Goal: Task Accomplishment & Management: Manage account settings

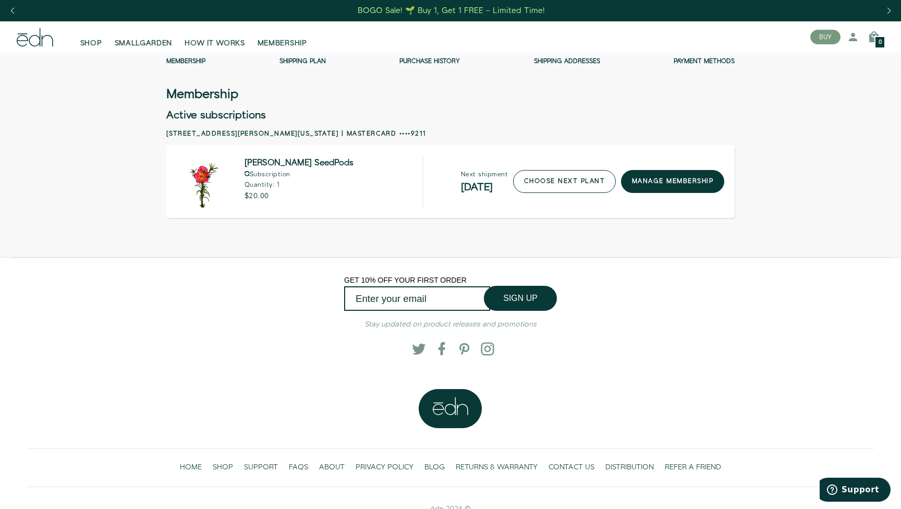
click at [587, 171] on link "choose next plant" at bounding box center [564, 181] width 103 height 23
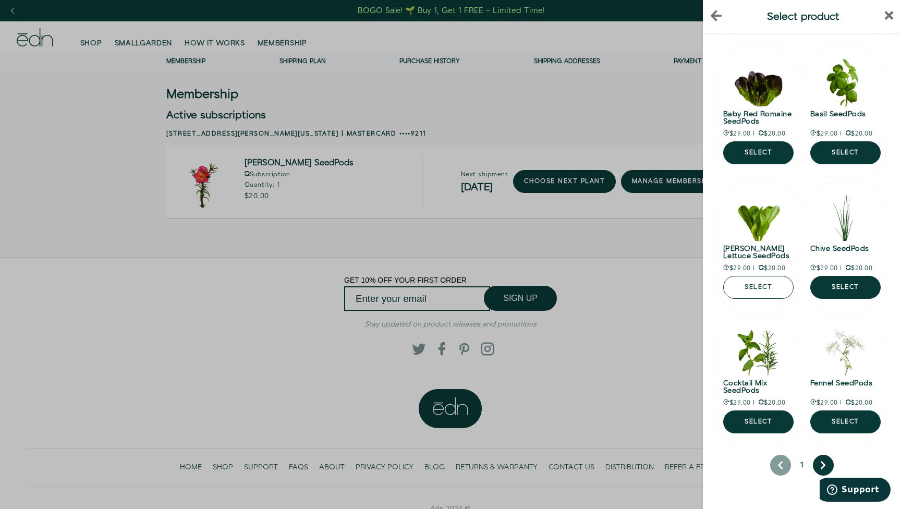
scroll to position [30, 0]
click at [826, 459] on button "next page" at bounding box center [823, 465] width 21 height 21
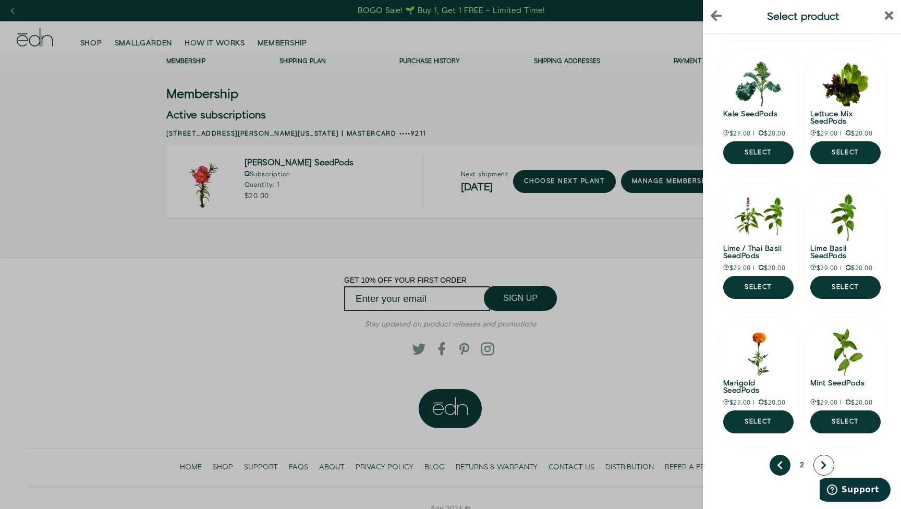
click at [826, 459] on button "next page" at bounding box center [824, 465] width 21 height 21
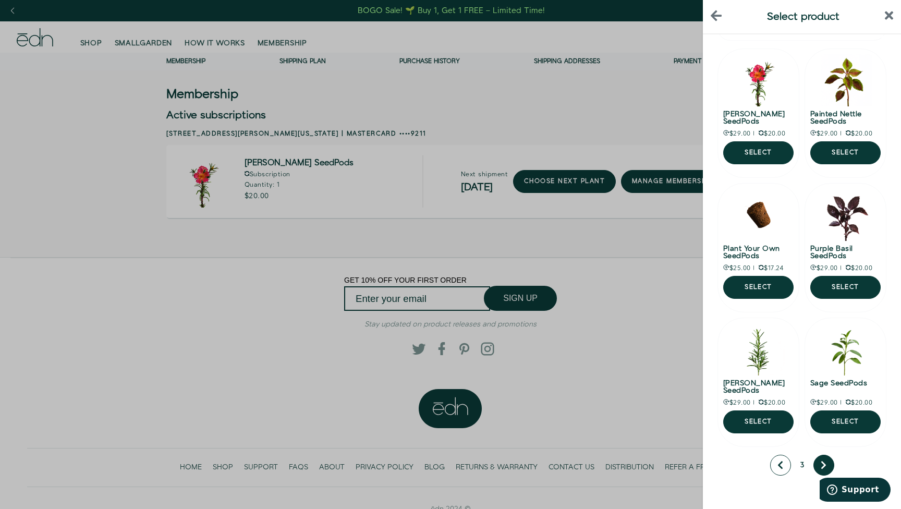
click at [782, 466] on icon "previous page" at bounding box center [781, 465] width 6 height 9
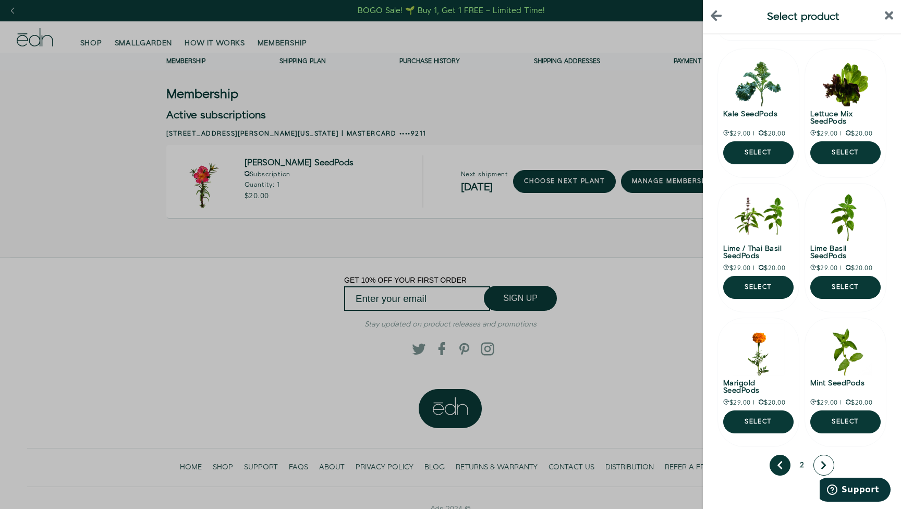
click at [829, 464] on button "next page" at bounding box center [824, 465] width 21 height 21
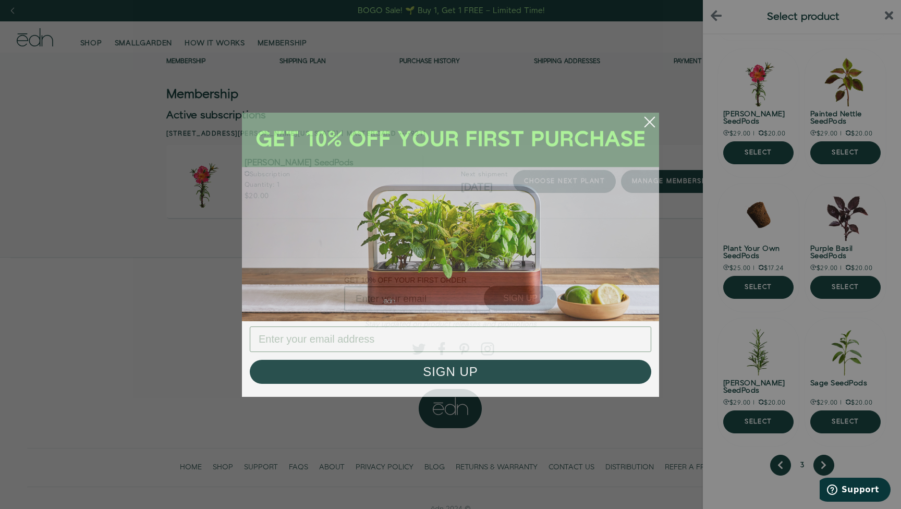
click at [647, 124] on icon "Close dialog" at bounding box center [649, 121] width 9 height 9
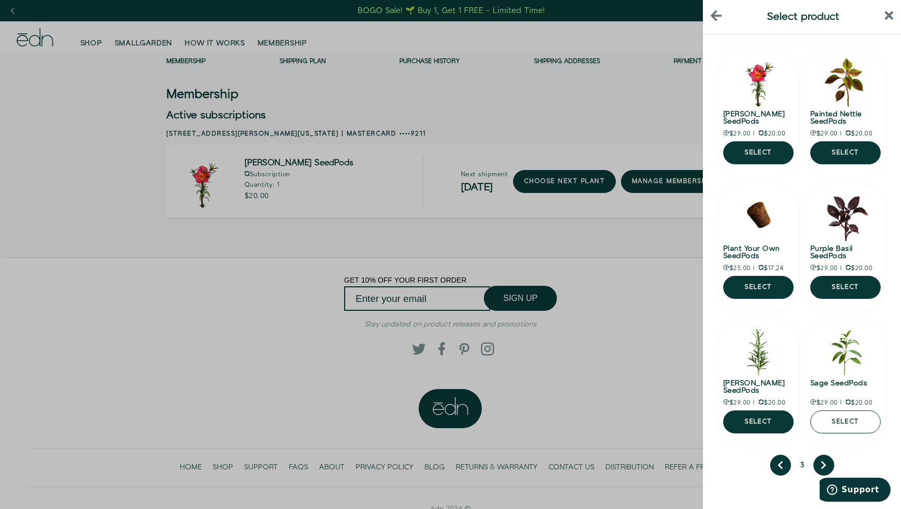
click at [851, 425] on button "Select" at bounding box center [846, 422] width 70 height 23
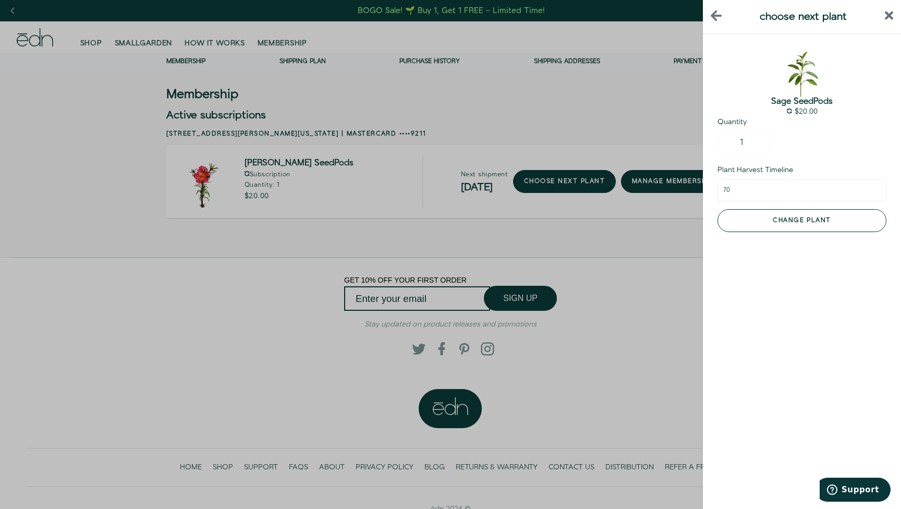
click at [840, 209] on button "Change plant" at bounding box center [802, 220] width 169 height 23
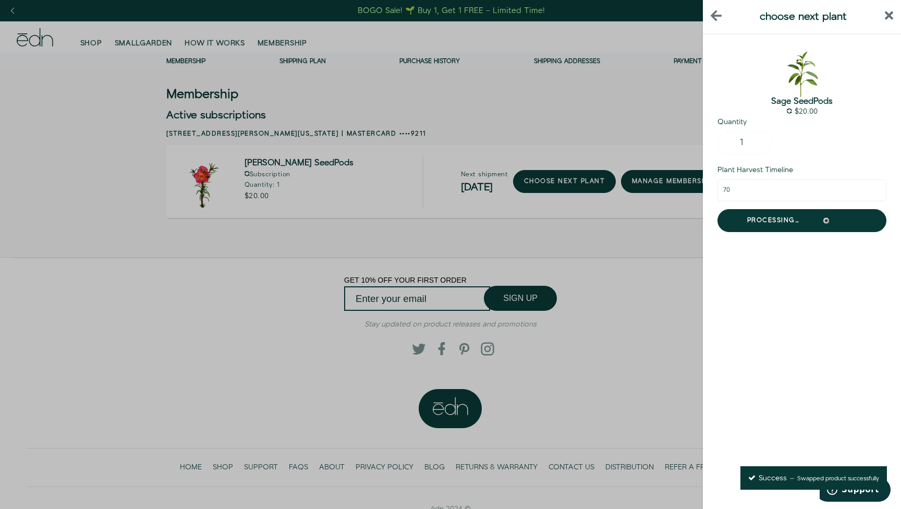
click at [890, 15] on icon "close sidebar" at bounding box center [889, 15] width 9 height 9
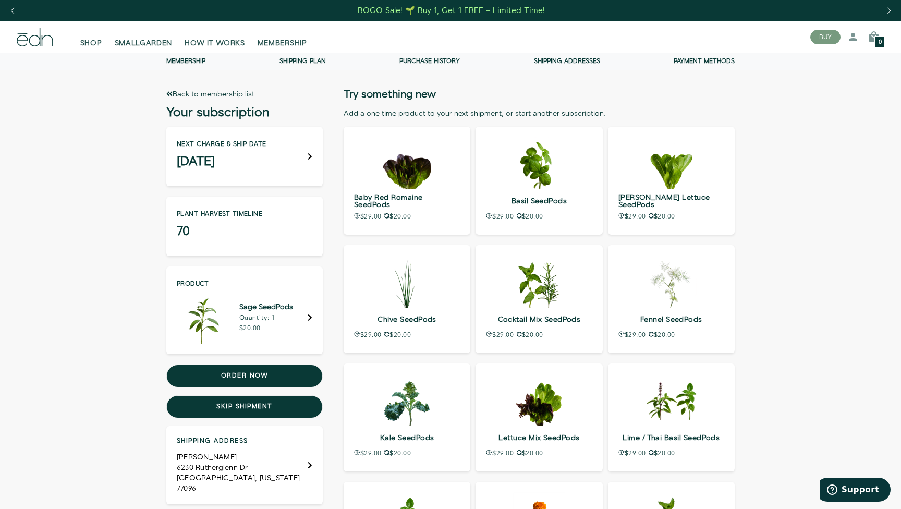
click at [309, 162] on div "Next charge & ship date October 19" at bounding box center [244, 156] width 157 height 59
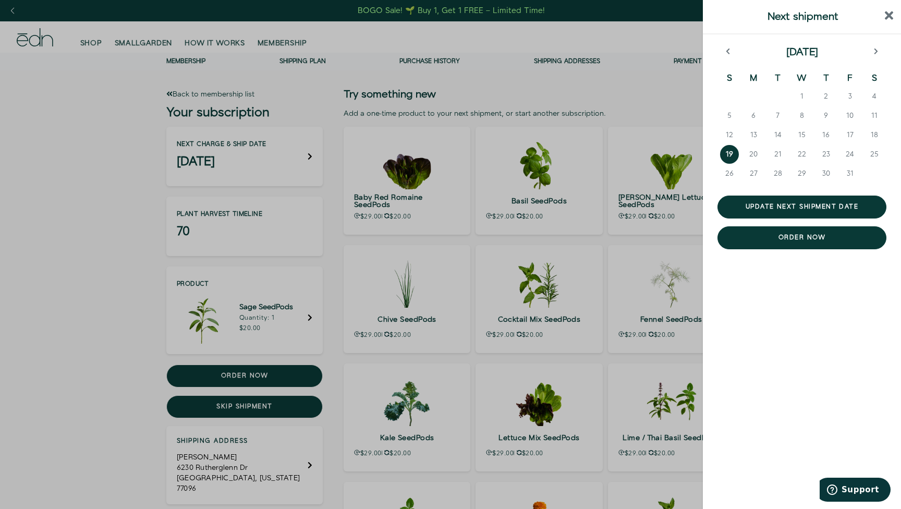
click at [889, 16] on icon "close sidebar" at bounding box center [889, 15] width 9 height 9
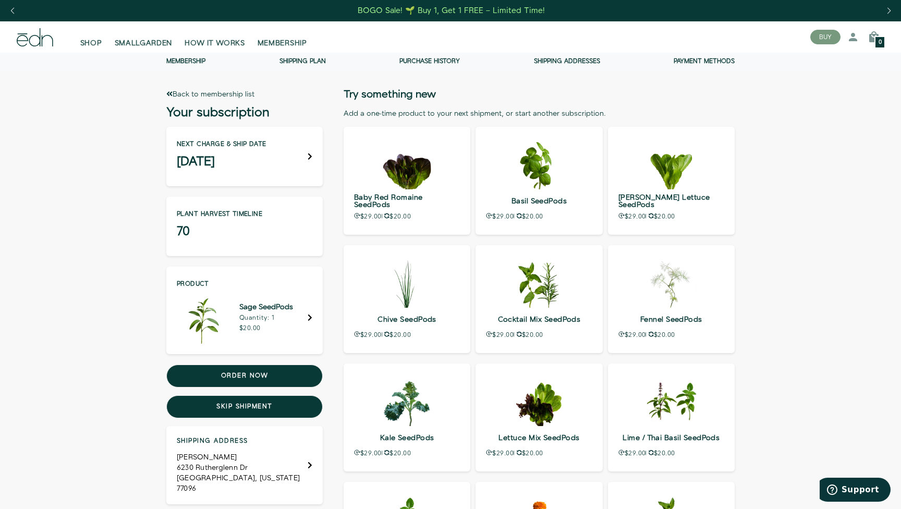
click at [174, 94] on link "Back to membership list" at bounding box center [210, 94] width 88 height 10
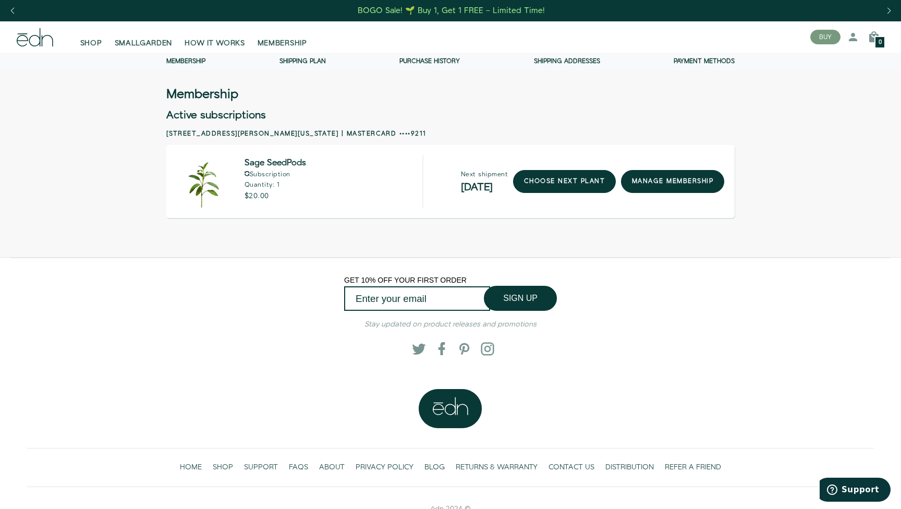
click at [414, 61] on link "Purchase history" at bounding box center [430, 61] width 61 height 9
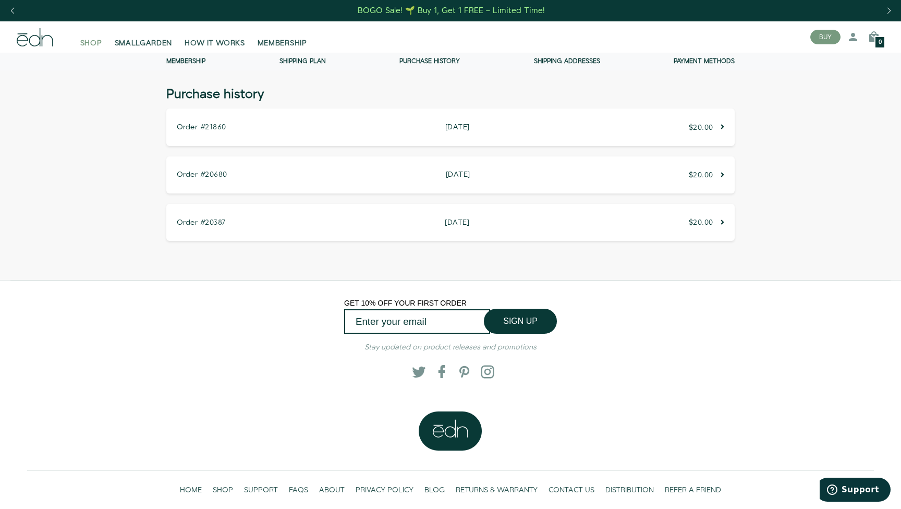
click at [93, 42] on span "SHOP" at bounding box center [91, 43] width 22 height 10
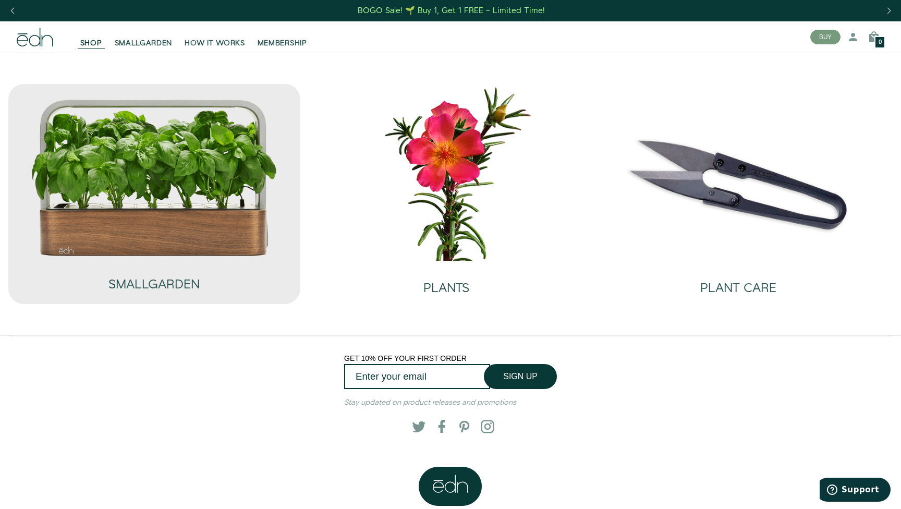
click at [170, 185] on img at bounding box center [154, 177] width 248 height 159
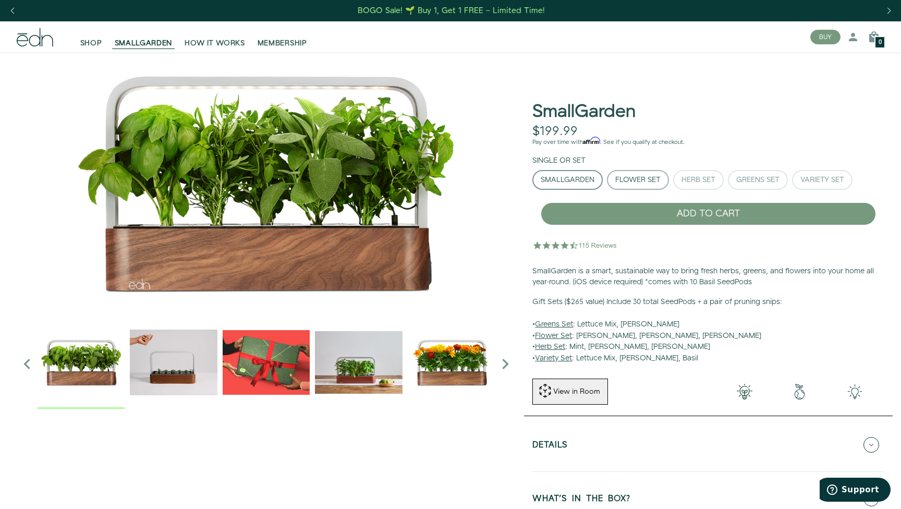
click at [650, 181] on div "Flower Set" at bounding box center [638, 179] width 45 height 7
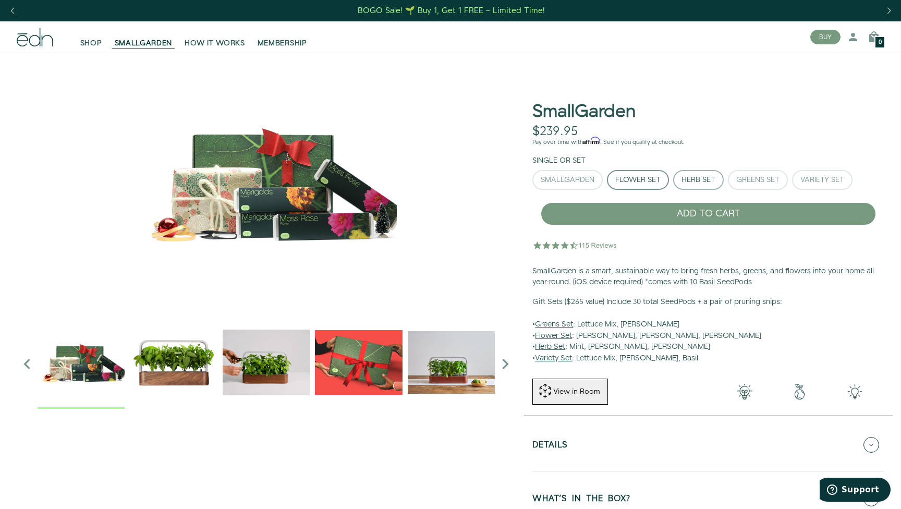
click at [695, 173] on button "Herb Set" at bounding box center [699, 180] width 51 height 20
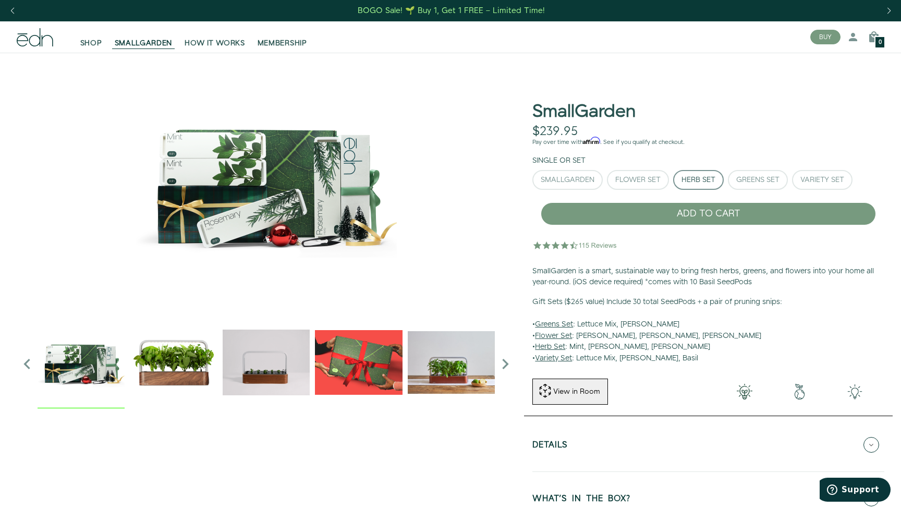
click at [726, 174] on div "SmallGarden Flower Set Herb Set Greens Set" at bounding box center [709, 182] width 352 height 24
click at [756, 183] on div "Greens Set" at bounding box center [758, 179] width 43 height 7
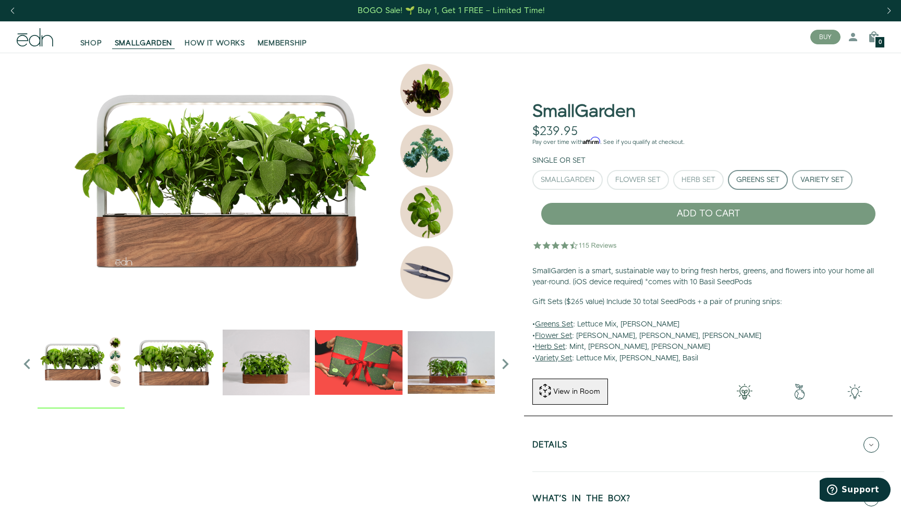
click at [813, 179] on div "Variety Set" at bounding box center [823, 179] width 44 height 7
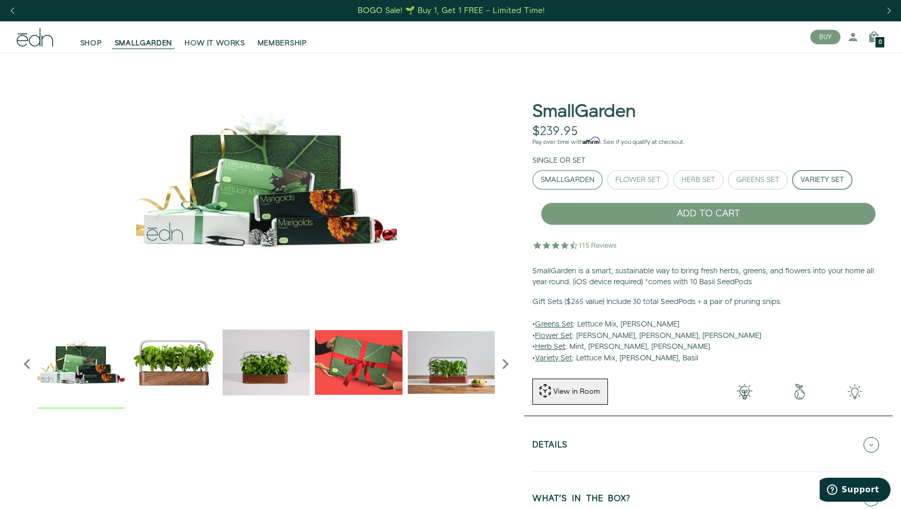
click at [558, 180] on div "SmallGarden" at bounding box center [568, 179] width 54 height 7
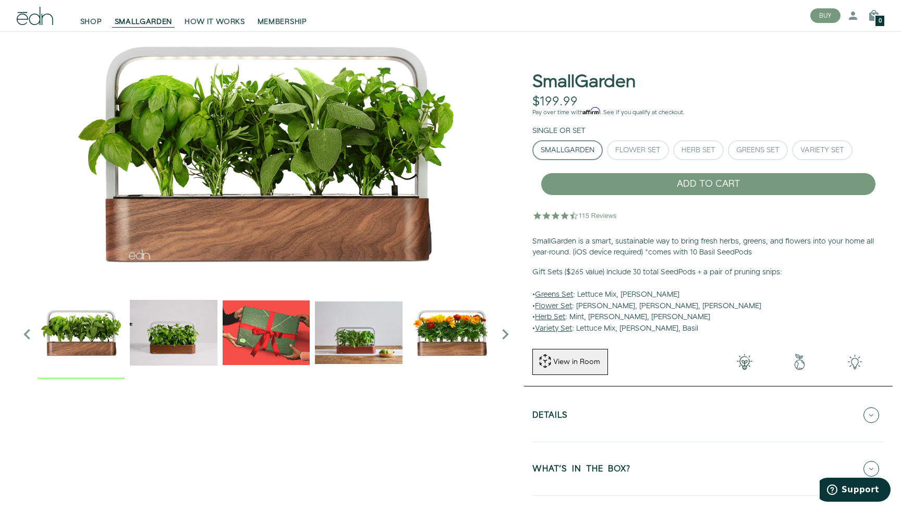
scroll to position [32, 0]
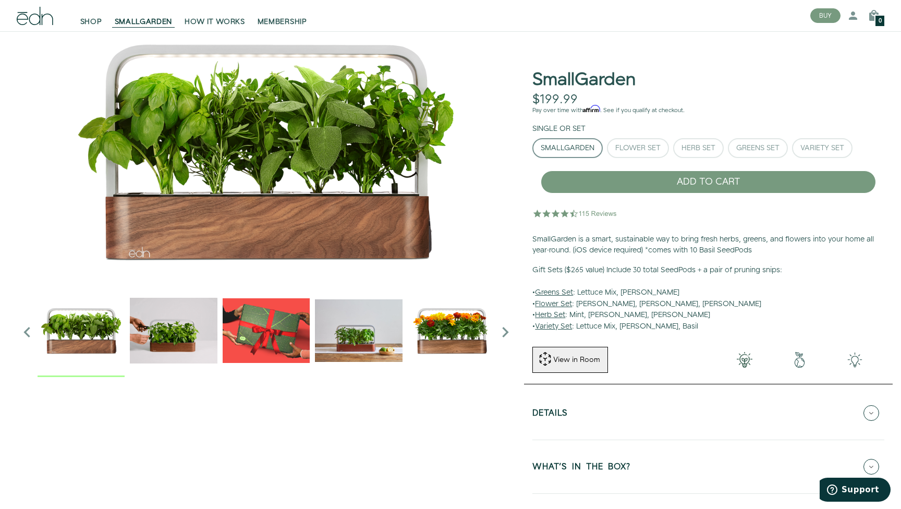
click at [370, 330] on img "4 / 6" at bounding box center [358, 330] width 87 height 87
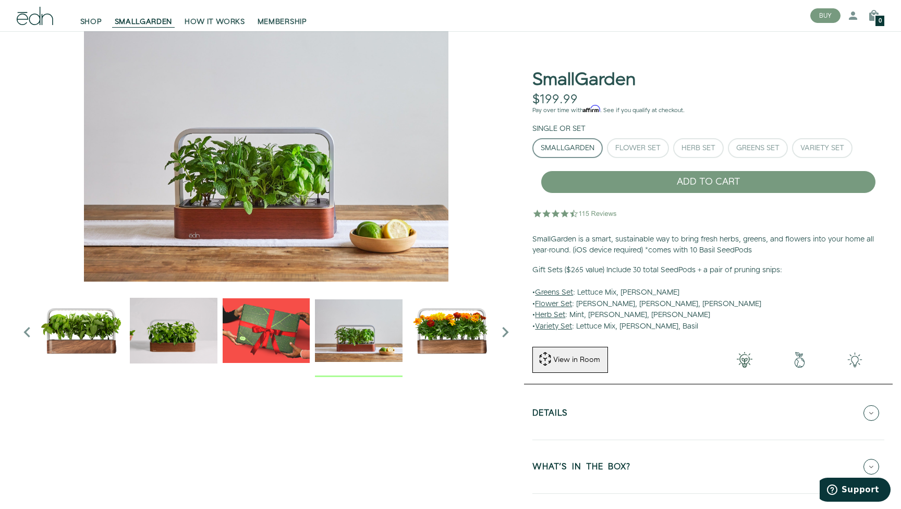
click at [269, 328] on img "3 / 6" at bounding box center [266, 330] width 87 height 87
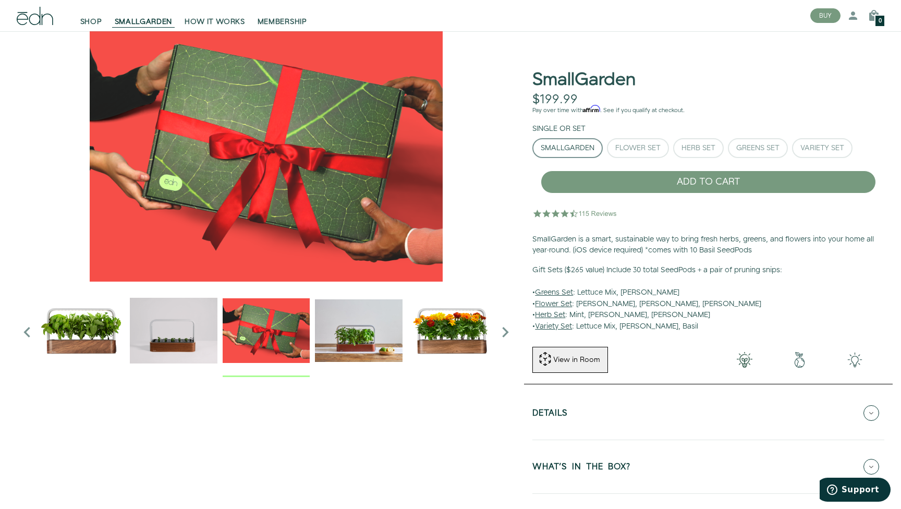
click at [179, 343] on img "2 / 6" at bounding box center [173, 330] width 87 height 87
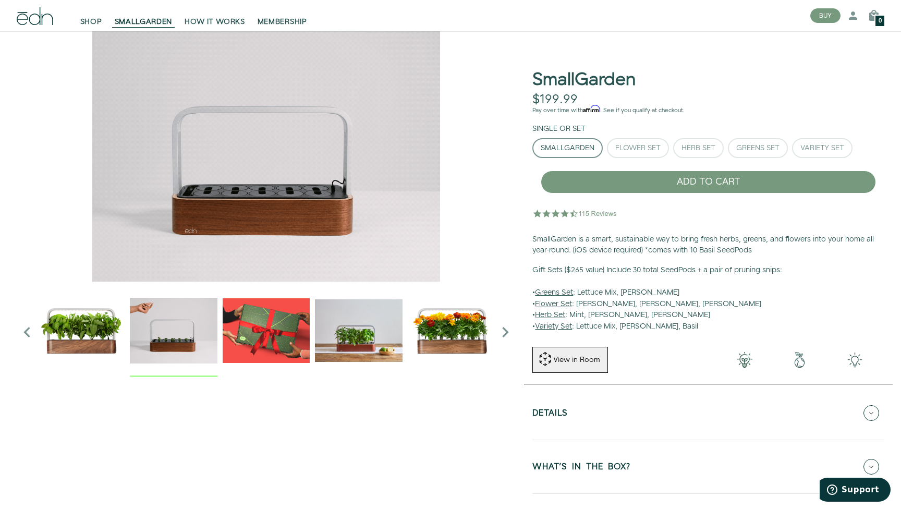
click at [95, 343] on img "1 / 6" at bounding box center [81, 330] width 87 height 87
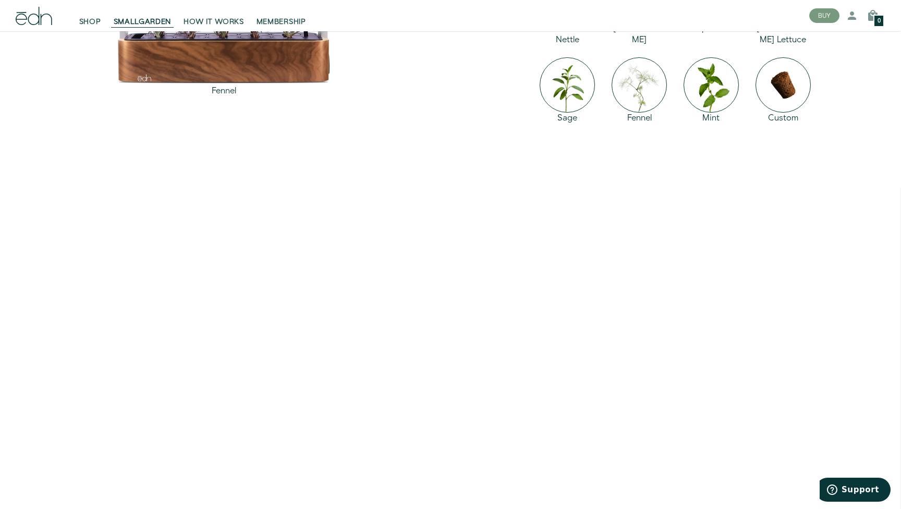
scroll to position [1724, 1]
